Goal: Answer question/provide support

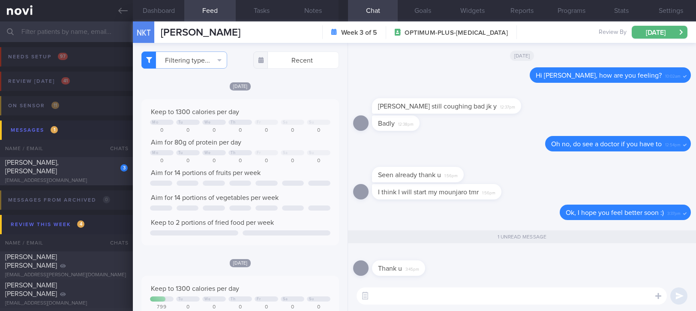
select select "8"
click at [106, 177] on div "[EMAIL_ADDRESS][DOMAIN_NAME]" at bounding box center [66, 180] width 123 height 6
type input "TLC - not receptive to feedback. tracked. Tailbone injury [DATE], [MEDICAL_DATA…"
select select "7"
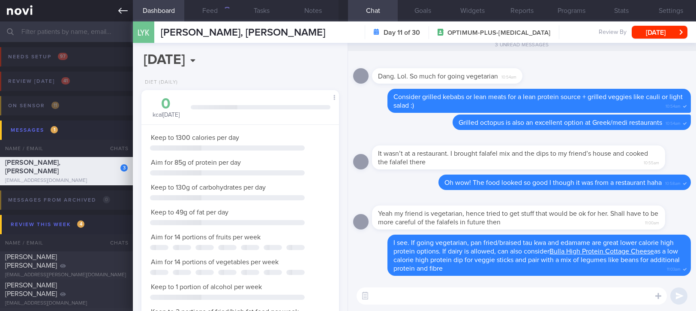
click at [121, 1] on link at bounding box center [66, 10] width 133 height 21
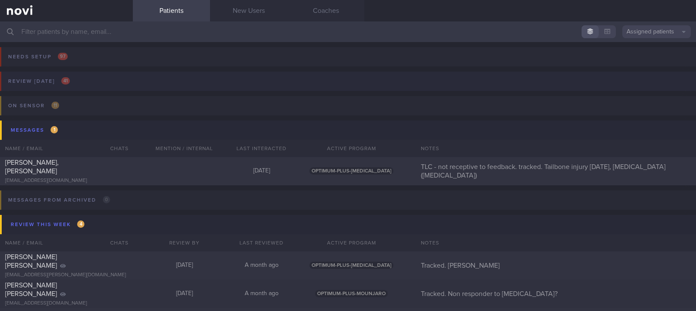
click at [117, 81] on button "Review [DATE] 41" at bounding box center [346, 84] width 698 height 24
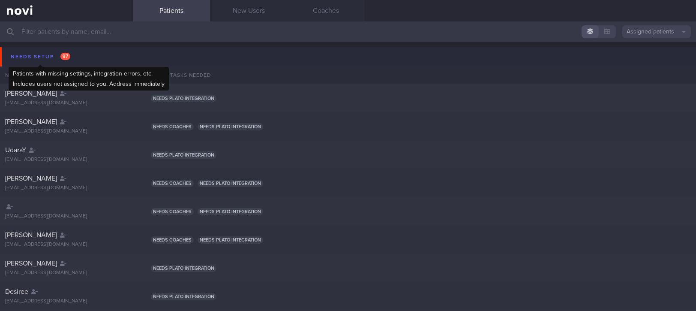
click at [70, 59] on div "Needs setup 97" at bounding box center [41, 57] width 64 height 12
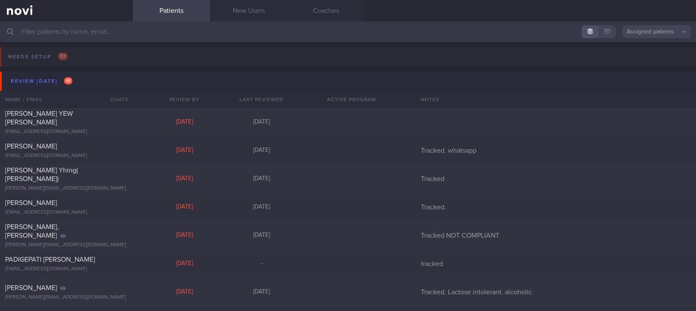
click at [92, 77] on button "Review [DATE] 41" at bounding box center [349, 81] width 698 height 19
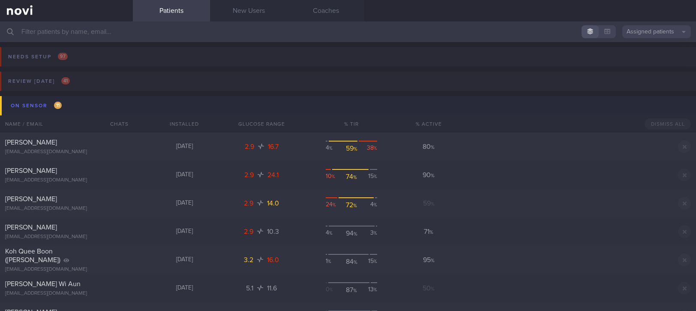
click at [75, 108] on button "On sensor 11" at bounding box center [349, 105] width 698 height 19
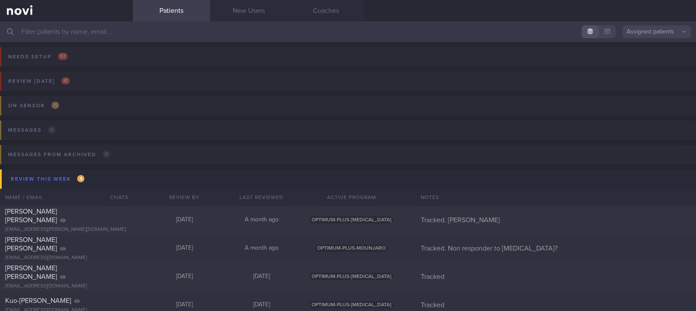
click at [309, 37] on input "text" at bounding box center [348, 31] width 696 height 21
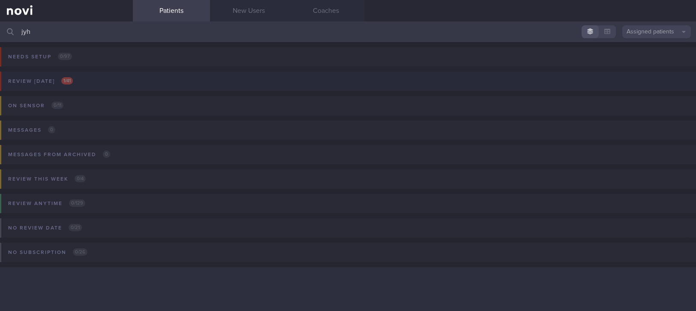
type input "jyh"
click at [178, 79] on button "Review today 1 / 41" at bounding box center [346, 84] width 698 height 24
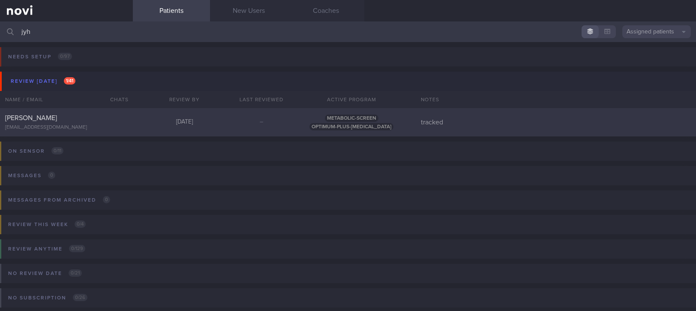
click at [111, 116] on div at bounding box center [118, 116] width 19 height 5
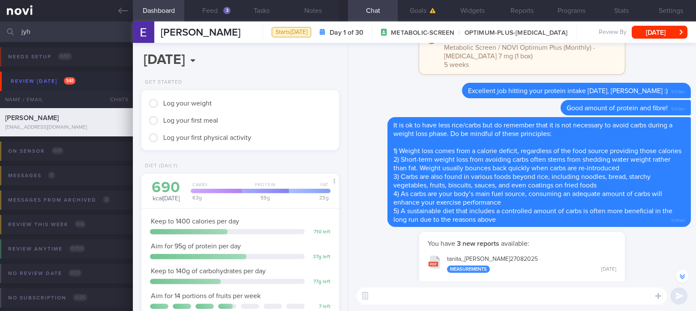
scroll to position [-114, 0]
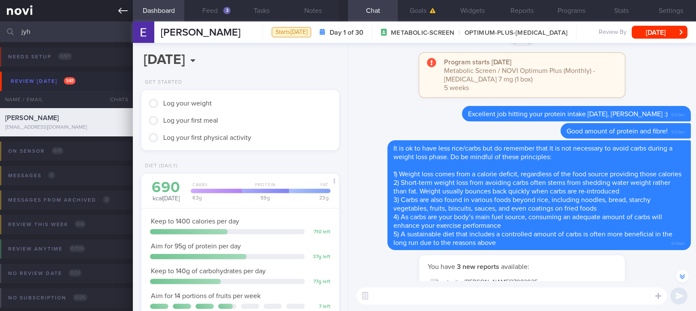
click at [126, 9] on icon at bounding box center [122, 10] width 9 height 9
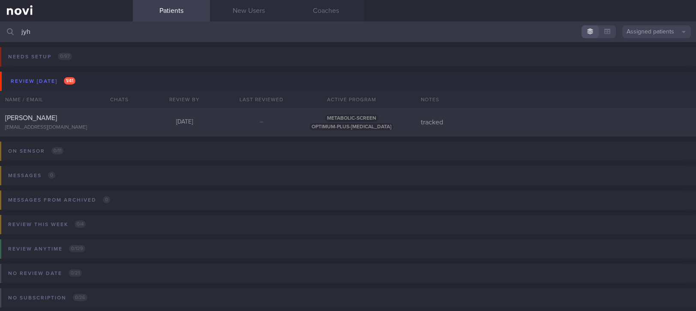
drag, startPoint x: 124, startPoint y: 34, endPoint x: -9, endPoint y: 33, distance: 133.3
click at [0, 33] on html "You are offline! Some functionality will be unavailable Patients New Users Coac…" at bounding box center [348, 155] width 696 height 311
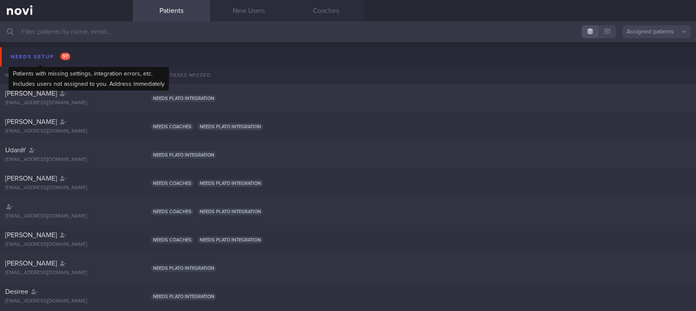
click at [55, 62] on div "Needs setup 97" at bounding box center [41, 57] width 64 height 12
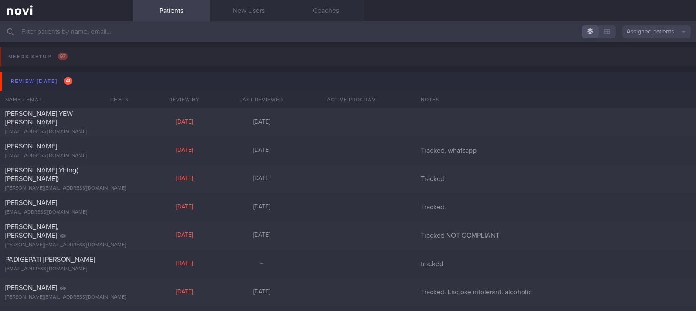
click at [84, 78] on button "Review [DATE] 41" at bounding box center [349, 81] width 698 height 19
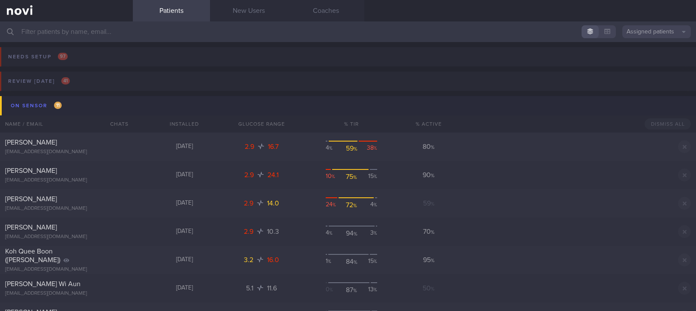
click at [96, 107] on button "On sensor 11" at bounding box center [349, 105] width 698 height 19
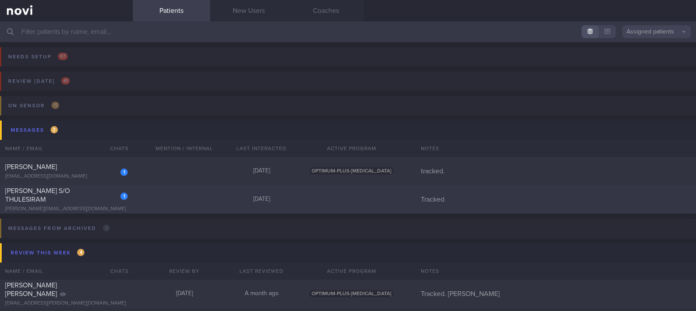
click at [168, 207] on div "1 GURURAJ S/O THULESIRAM gururaj.thulesiram@gmail.com 4 days ago Tracked" at bounding box center [348, 199] width 696 height 28
select select "8"
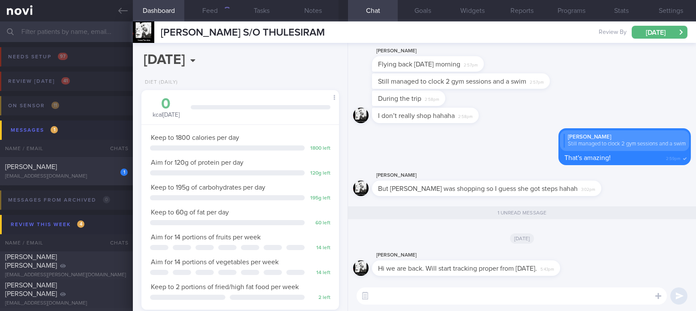
scroll to position [99, 173]
click at [377, 215] on div "1 unread message" at bounding box center [522, 212] width 356 height 13
click at [491, 297] on textarea at bounding box center [511, 295] width 310 height 17
type textarea "Ok, welcome back! :)"
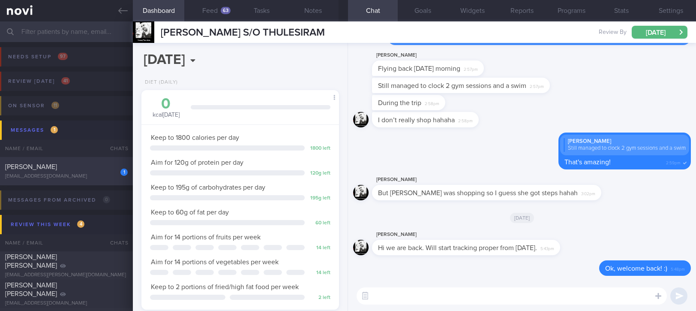
click at [60, 159] on div "1 Wang Yidong yidong1999@gmail.com Today OPTIMUM-PLUS-RYBELSUS tracked." at bounding box center [348, 171] width 696 height 28
type input "tracked."
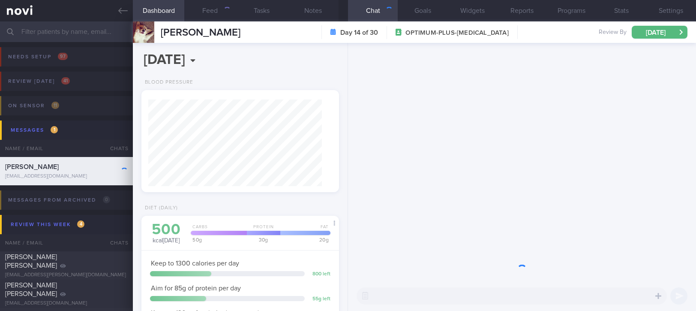
scroll to position [88, 177]
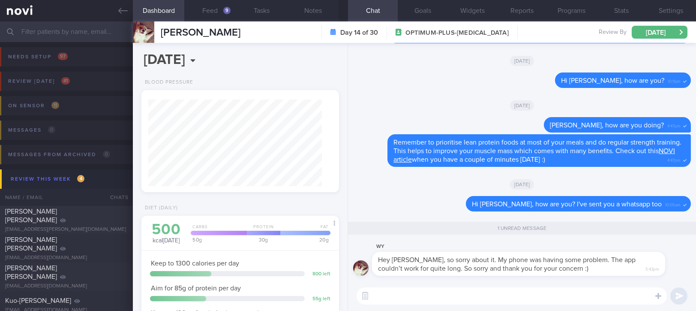
click at [480, 292] on textarea at bounding box center [511, 295] width 310 height 17
click at [480, 293] on textarea at bounding box center [511, 295] width 310 height 17
type textarea "No problem :)"
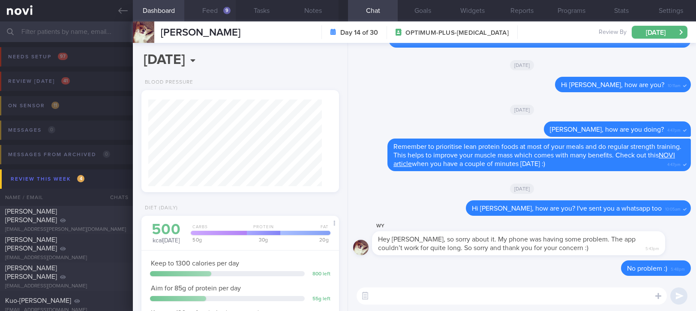
click at [221, 15] on button "Feed 9" at bounding box center [209, 10] width 51 height 21
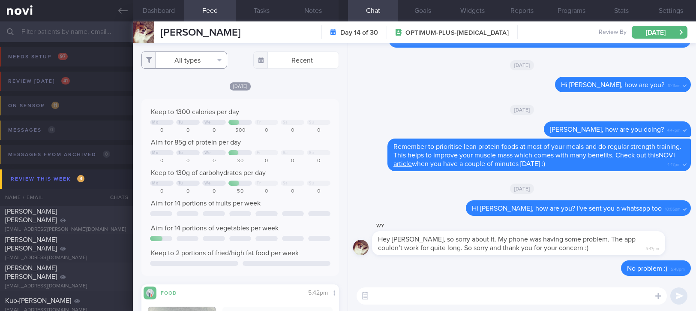
click at [187, 67] on button "All types" at bounding box center [184, 59] width 86 height 17
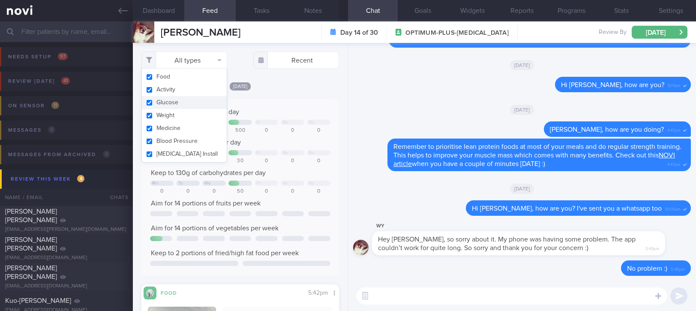
click at [176, 96] on button "Glucose" at bounding box center [184, 102] width 85 height 13
checkbox input "false"
click at [199, 91] on button "Activity" at bounding box center [184, 89] width 85 height 13
checkbox input "false"
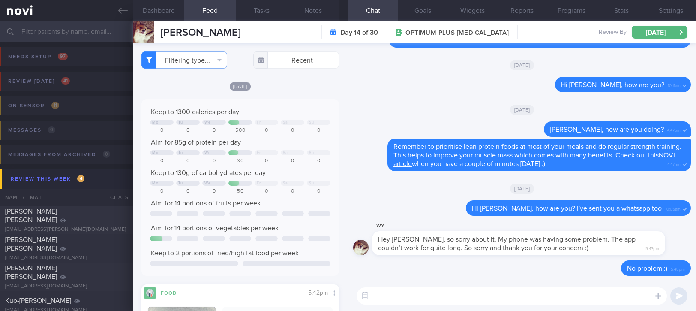
click at [270, 99] on div "Keep to 1300 calories per day Mo Tu We Fr Sa Su 0 0 0 500 0 0 0 Aim for 85g of …" at bounding box center [240, 187] width 198 height 177
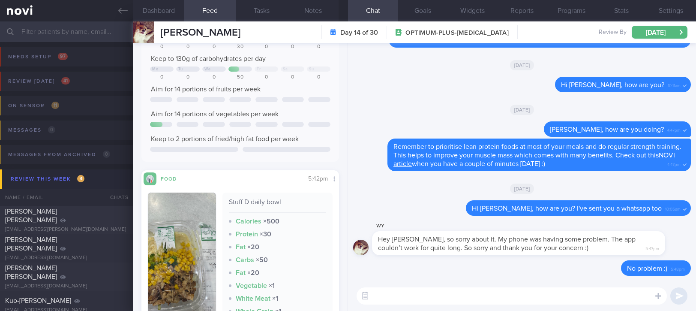
click at [410, 301] on textarea at bounding box center [511, 295] width 310 height 17
type textarea "Decent option for dinner today :)"
